Goal: Task Accomplishment & Management: Manage account settings

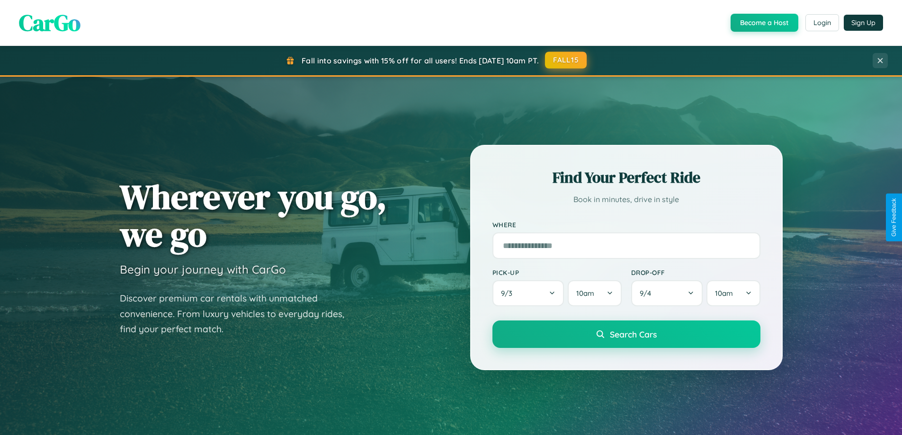
click at [566, 60] on button "FALL15" at bounding box center [566, 60] width 42 height 17
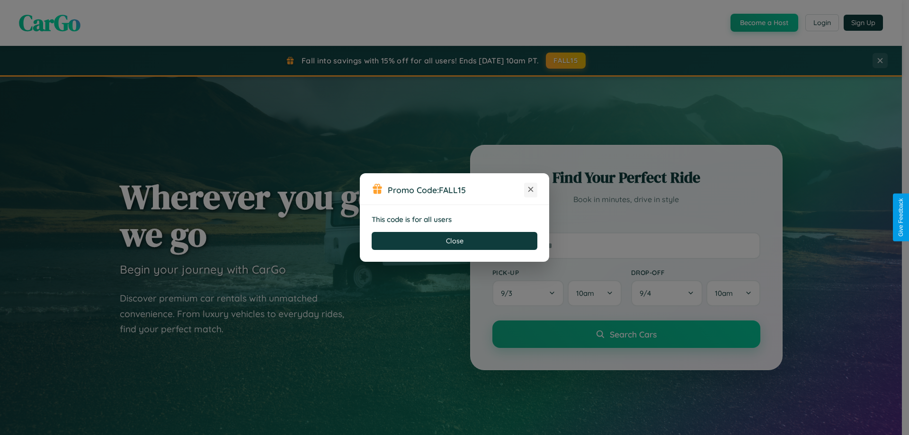
click at [531, 190] on icon at bounding box center [530, 189] width 9 height 9
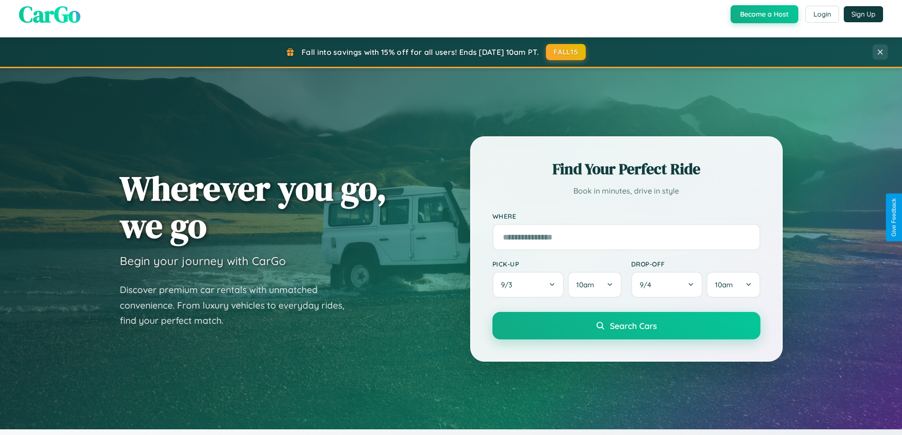
scroll to position [652, 0]
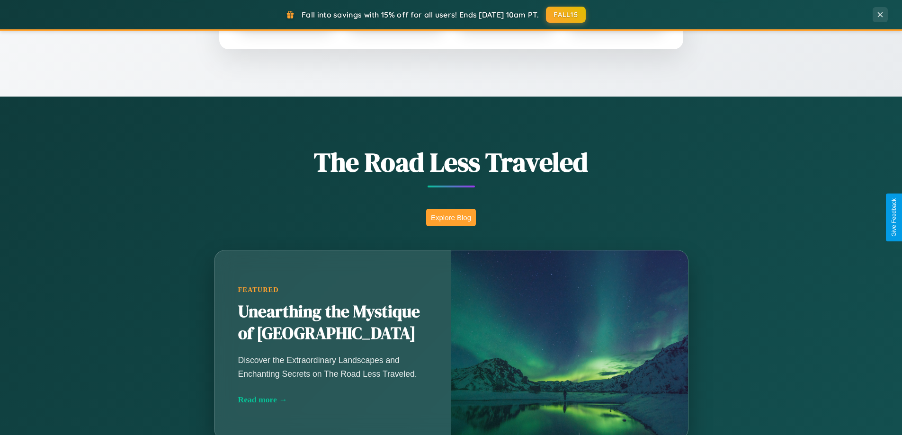
click at [451, 217] on button "Explore Blog" at bounding box center [451, 218] width 50 height 18
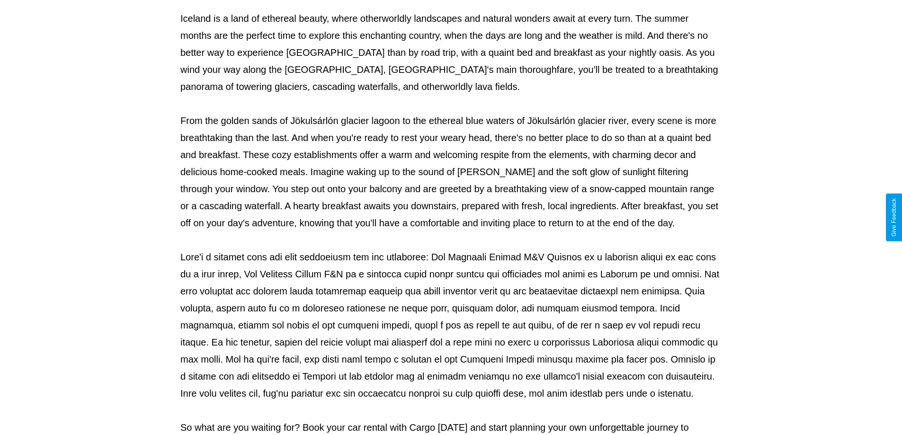
scroll to position [306, 0]
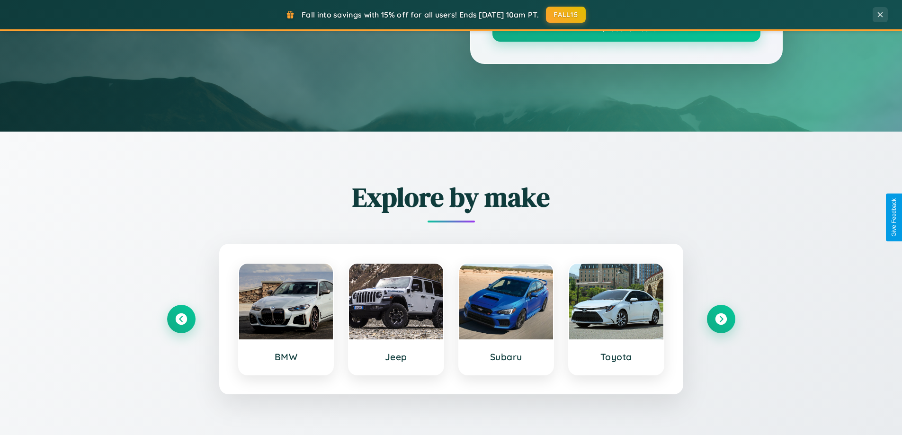
scroll to position [652, 0]
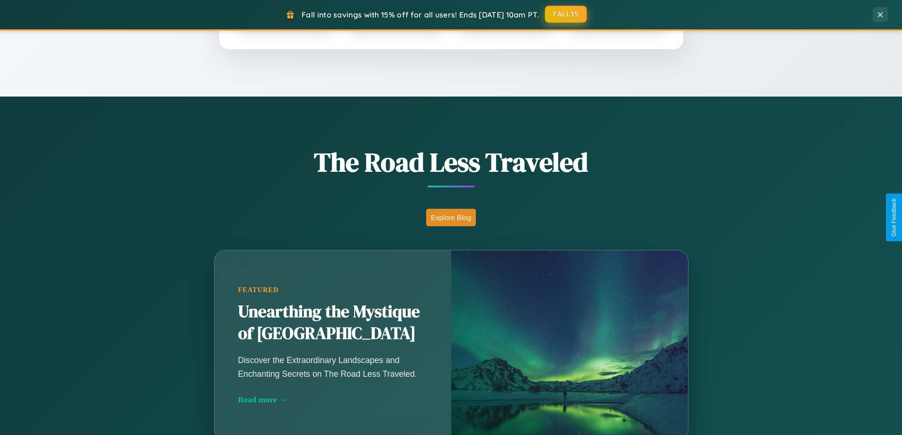
click at [566, 14] on button "FALL15" at bounding box center [566, 14] width 42 height 17
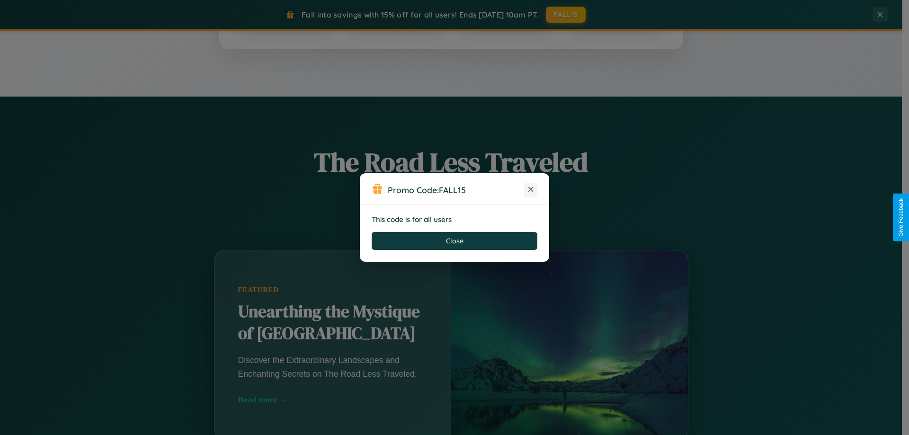
click at [531, 190] on icon at bounding box center [530, 189] width 9 height 9
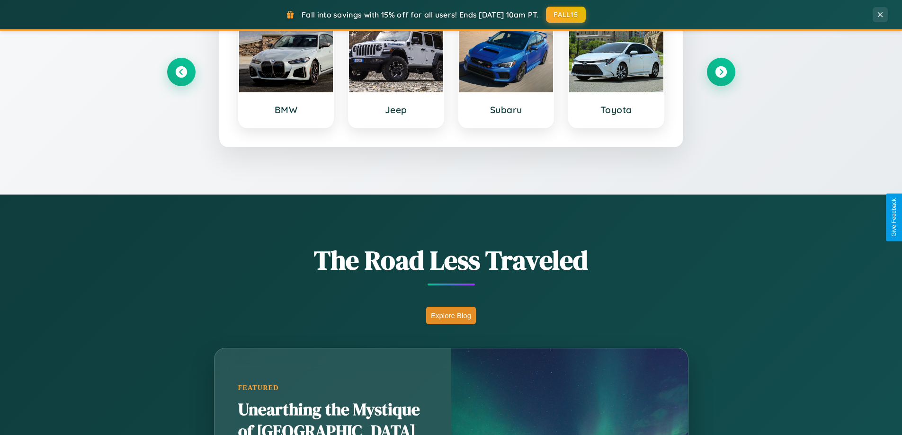
scroll to position [0, 0]
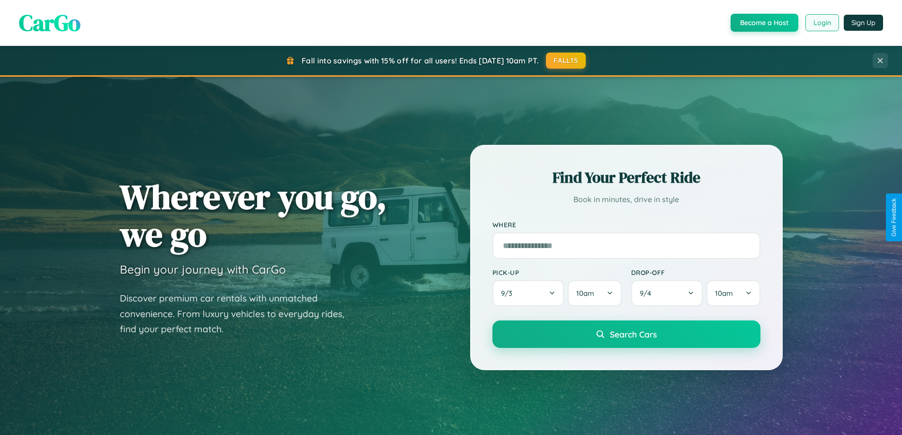
click at [822, 23] on button "Login" at bounding box center [823, 22] width 34 height 17
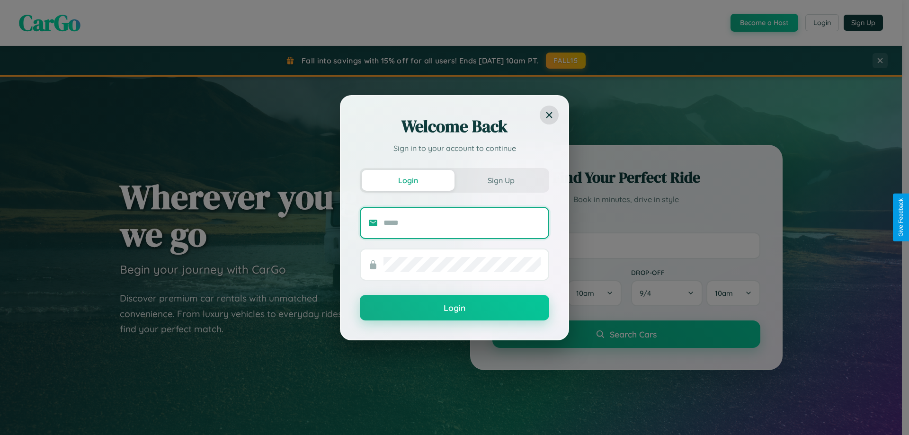
click at [462, 223] on input "text" at bounding box center [462, 222] width 157 height 15
type input "**********"
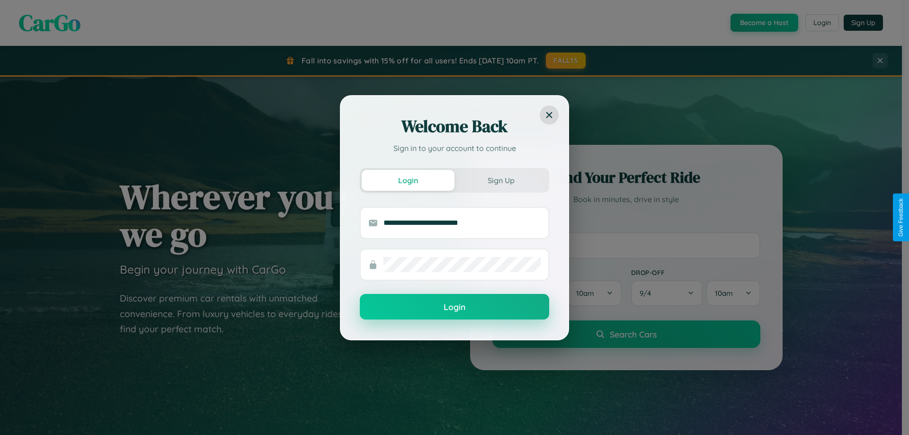
click at [455, 307] on button "Login" at bounding box center [454, 307] width 189 height 26
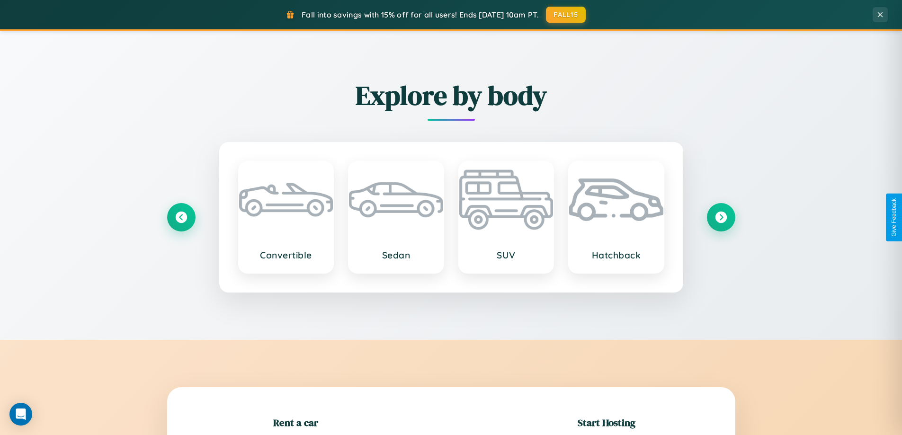
scroll to position [205, 0]
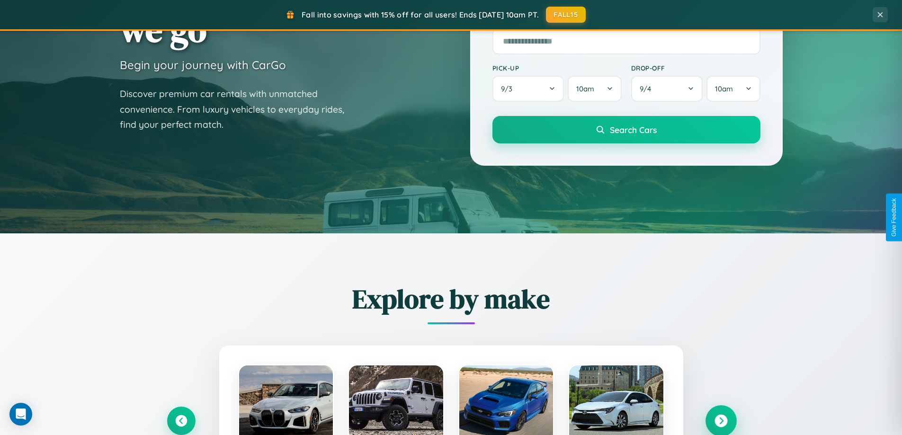
click at [721, 421] on icon at bounding box center [721, 421] width 13 height 13
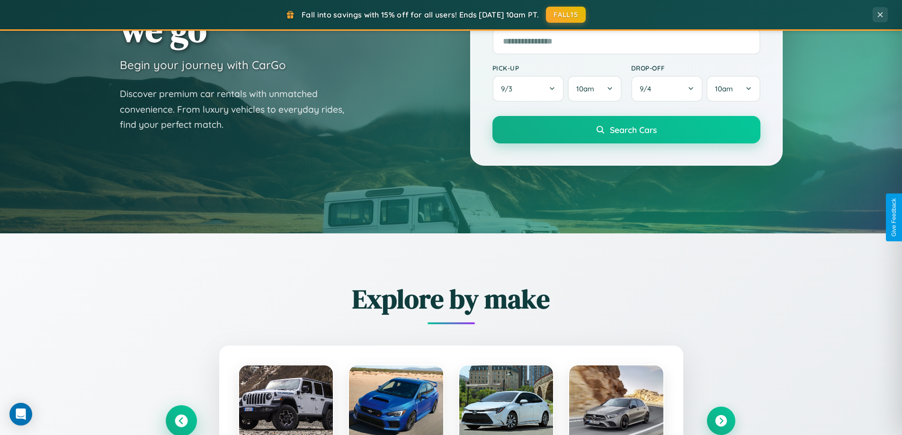
click at [181, 421] on icon at bounding box center [181, 421] width 13 height 13
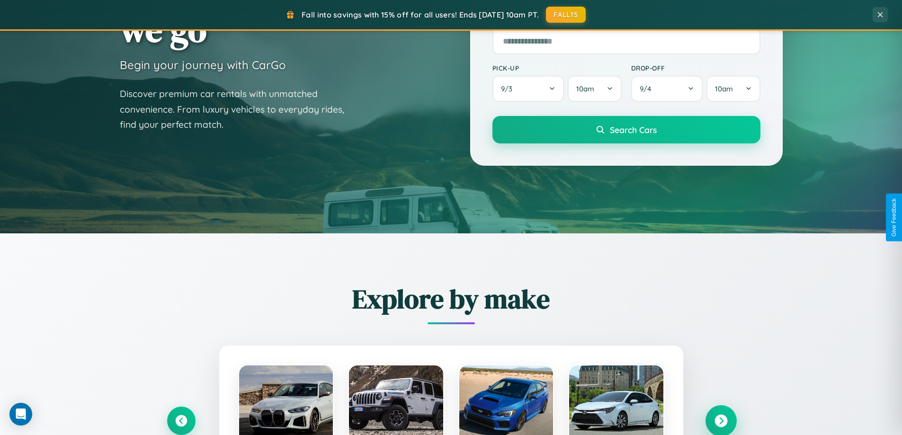
click at [721, 421] on icon at bounding box center [721, 421] width 13 height 13
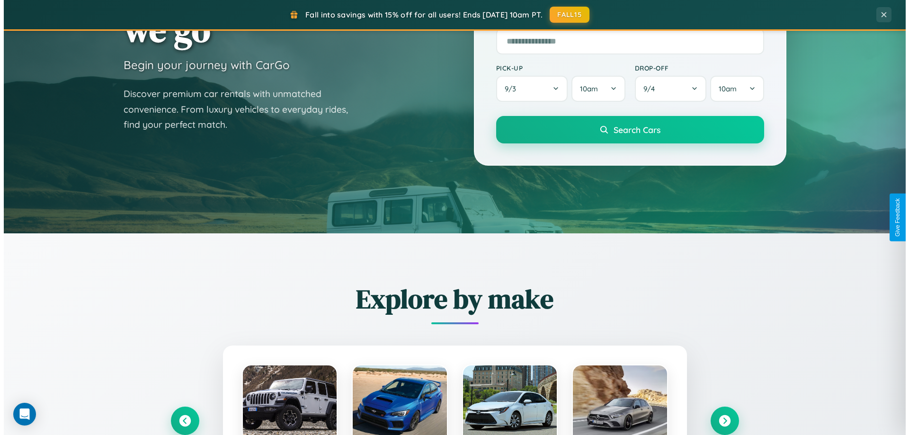
scroll to position [0, 0]
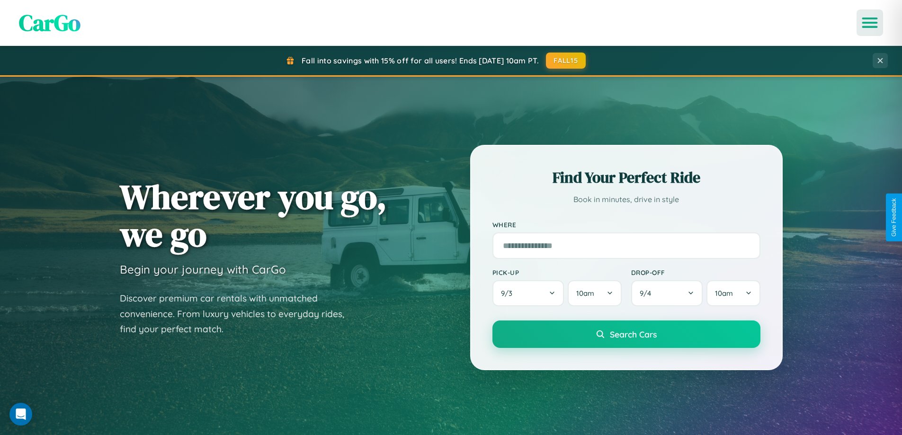
click at [870, 23] on icon "Open menu" at bounding box center [870, 22] width 14 height 9
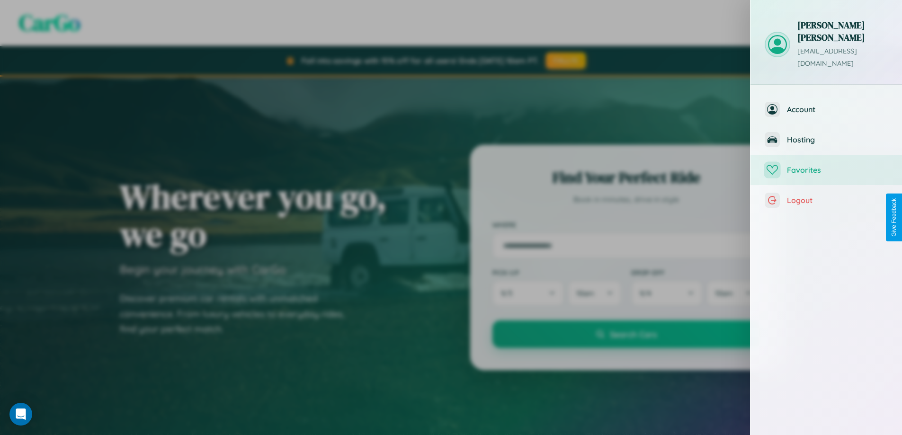
click at [826, 165] on span "Favorites" at bounding box center [837, 169] width 101 height 9
